Goal: Navigation & Orientation: Understand site structure

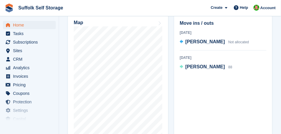
scroll to position [251, 0]
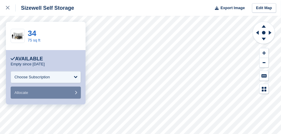
click at [97, 11] on div "Sizewell Self Storage Export Image Edit Map" at bounding box center [140, 8] width 281 height 16
click at [66, 45] on div "34 75 sq ft" at bounding box center [46, 36] width 80 height 28
click at [103, 12] on div "Sizewell Self Storage Export Image Edit Map" at bounding box center [140, 8] width 281 height 16
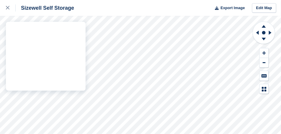
click at [79, 31] on div "Sizewell Self Storage Export Image Edit Map" at bounding box center [140, 67] width 281 height 134
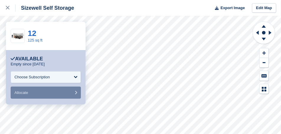
click at [128, 9] on div "Sizewell Self Storage Export Image Edit Map" at bounding box center [140, 8] width 281 height 16
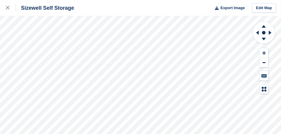
click at [79, 32] on div "Sizewell Self Storage Export Image Edit Map" at bounding box center [140, 67] width 281 height 134
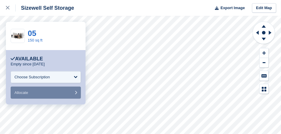
click at [92, 9] on div "Sizewell Self Storage Export Image Edit Map" at bounding box center [140, 8] width 281 height 16
click at [102, 10] on div "Sizewell Self Storage Export Image Edit Map" at bounding box center [140, 8] width 281 height 16
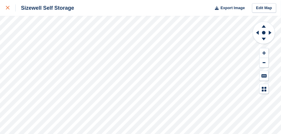
click at [7, 9] on icon at bounding box center [8, 8] width 4 height 4
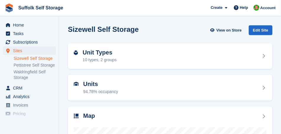
click at [26, 58] on link "Sizewell Self Storage" at bounding box center [35, 59] width 42 height 6
